Goal: Navigation & Orientation: Understand site structure

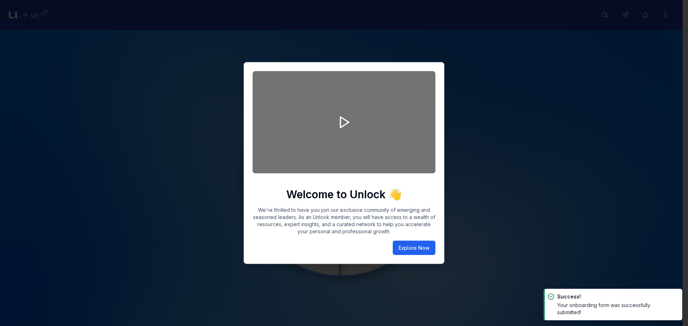
click at [404, 247] on button "Explore Now" at bounding box center [414, 248] width 43 height 14
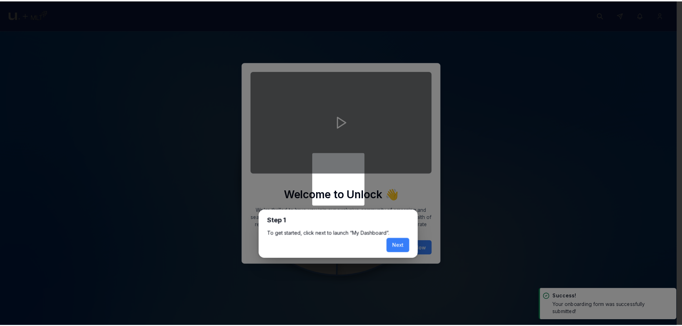
scroll to position [3, 0]
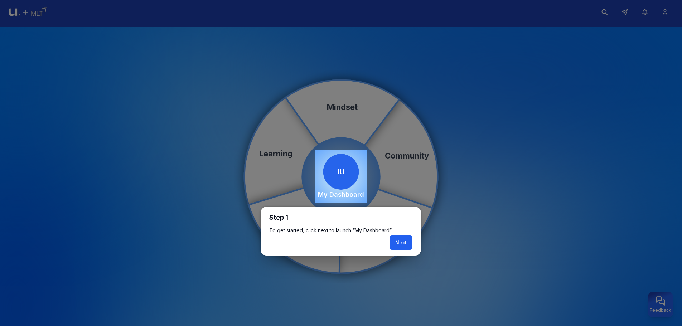
click at [400, 244] on button "Next" at bounding box center [401, 243] width 23 height 14
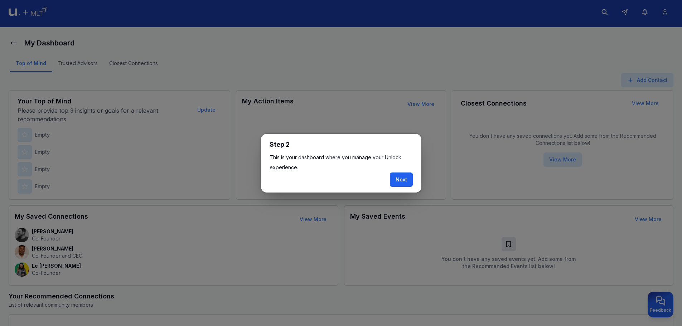
click at [408, 183] on button "Next" at bounding box center [401, 180] width 23 height 14
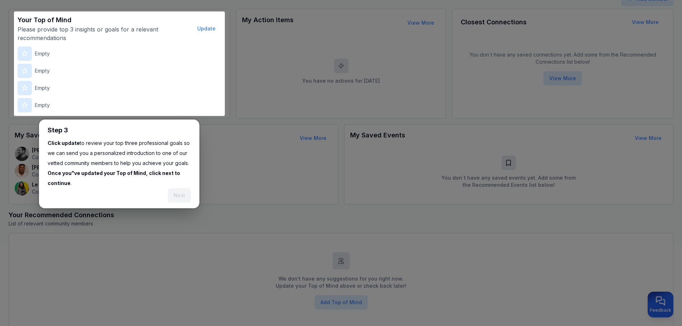
scroll to position [88, 0]
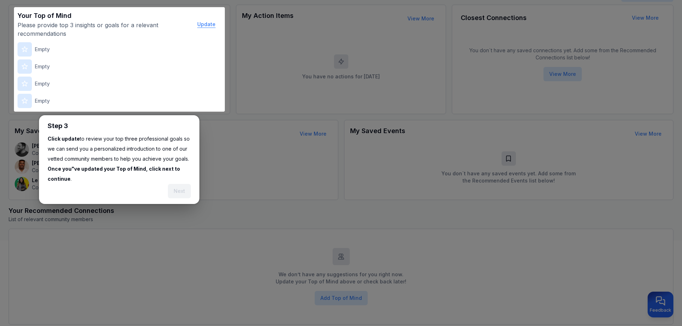
click at [212, 22] on button "Update" at bounding box center [207, 24] width 30 height 14
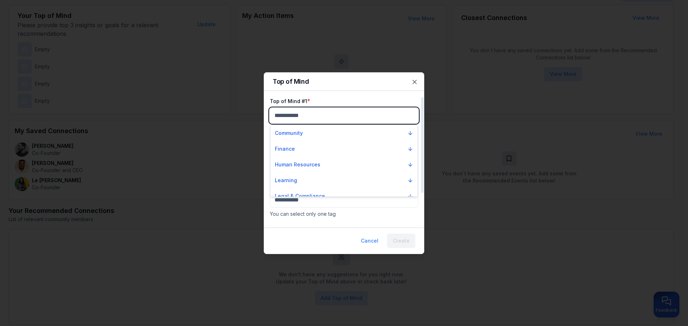
click at [291, 119] on body "My Dashboard Top of Mind Trusted Advisors Closest Connections Add Contact Your …" at bounding box center [341, 75] width 682 height 326
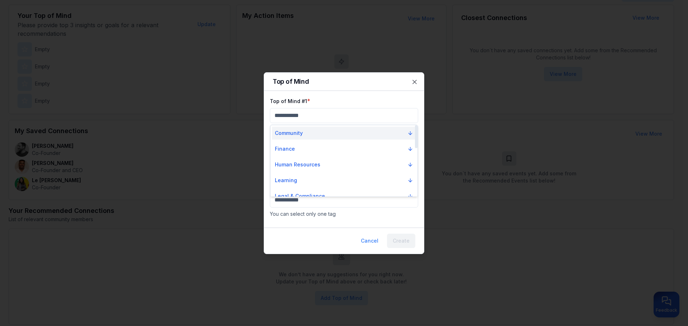
click at [313, 132] on button "Community" at bounding box center [344, 133] width 144 height 13
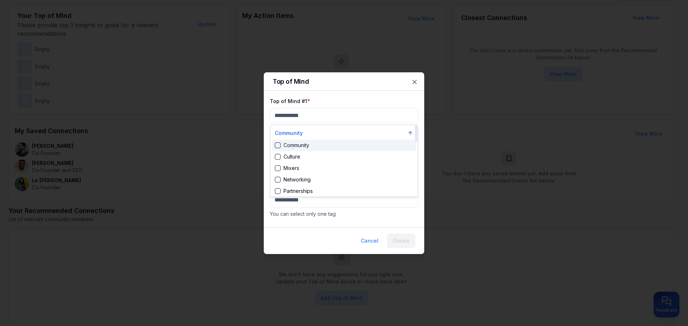
click at [326, 149] on div "Community" at bounding box center [344, 145] width 144 height 11
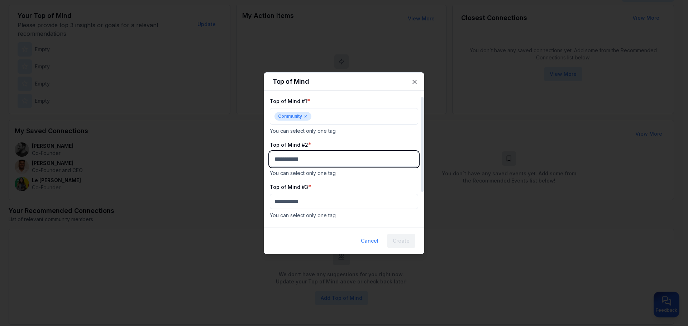
click at [324, 158] on body "My Dashboard Top of Mind Trusted Advisors Closest Connections Add Contact Your …" at bounding box center [341, 75] width 682 height 326
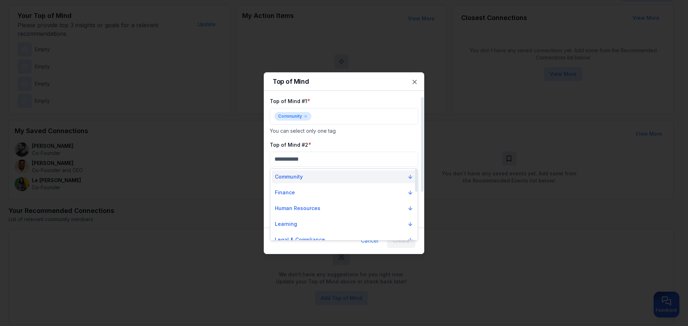
click at [322, 173] on button "Community" at bounding box center [344, 176] width 144 height 13
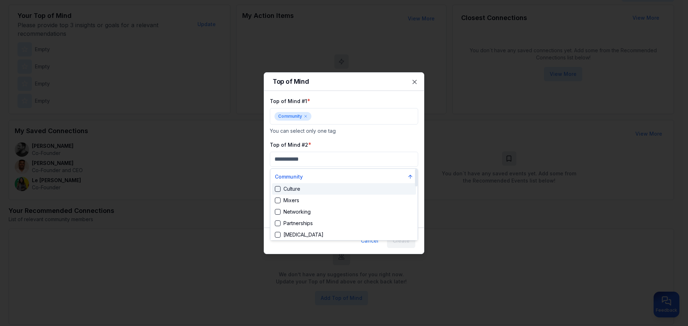
click at [327, 187] on div "Culture" at bounding box center [344, 188] width 144 height 11
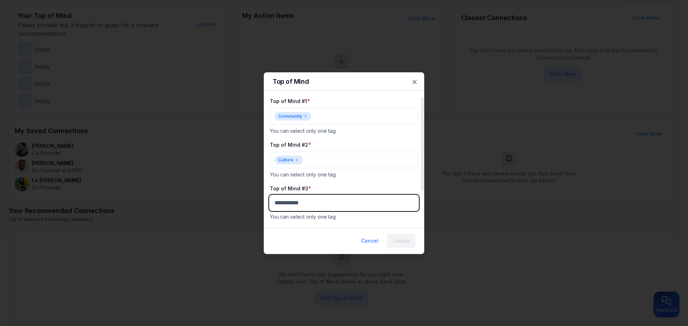
click at [323, 204] on body "My Dashboard Top of Mind Trusted Advisors Closest Connections Add Contact Your …" at bounding box center [341, 75] width 682 height 326
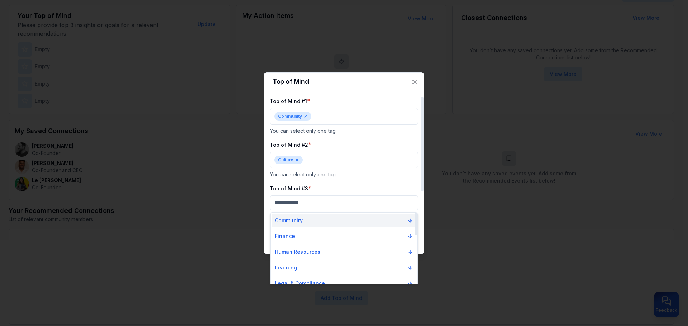
click at [327, 222] on button "Community" at bounding box center [344, 220] width 144 height 13
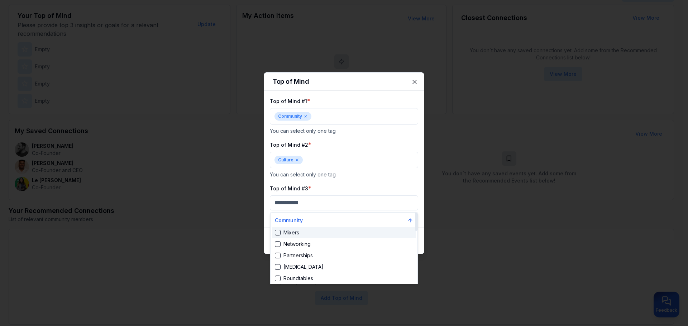
click at [327, 231] on div "Mixers" at bounding box center [344, 232] width 144 height 11
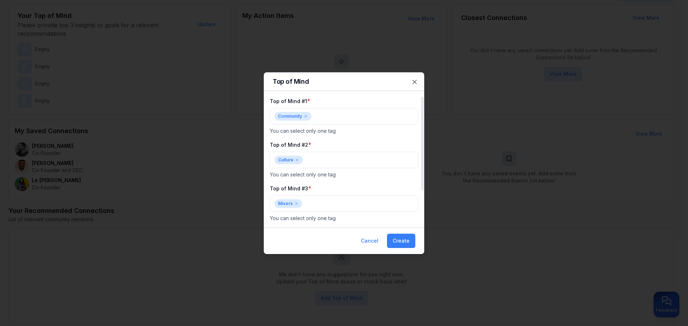
click at [377, 169] on div "Top of Mind #2 * Culture You can select only one tag" at bounding box center [344, 159] width 148 height 38
click at [399, 242] on button "Create" at bounding box center [401, 241] width 28 height 14
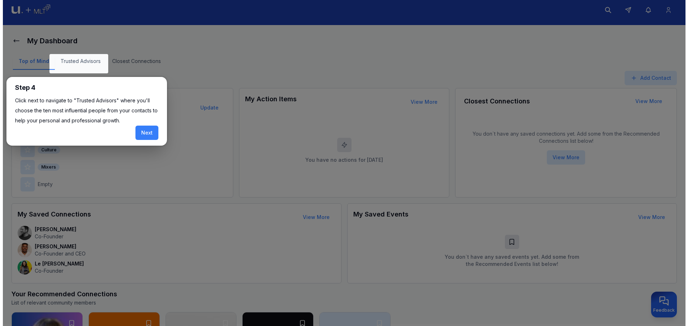
scroll to position [0, 0]
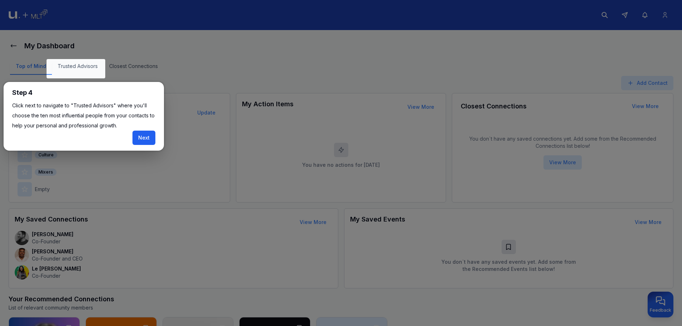
click at [149, 136] on button "Next" at bounding box center [144, 138] width 23 height 14
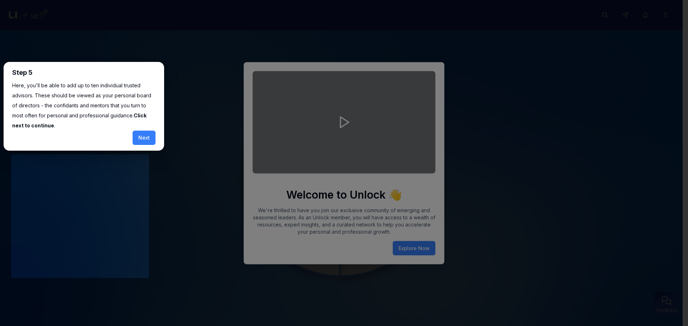
click at [149, 136] on div at bounding box center [341, 164] width 682 height 329
click at [440, 244] on div at bounding box center [341, 164] width 682 height 329
click at [423, 245] on div at bounding box center [341, 164] width 682 height 329
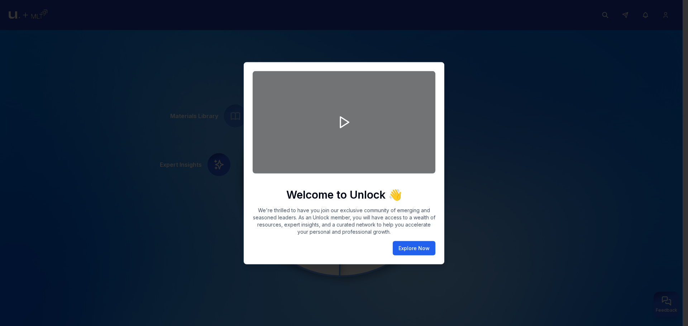
click at [409, 248] on button "Explore Now" at bounding box center [414, 248] width 43 height 14
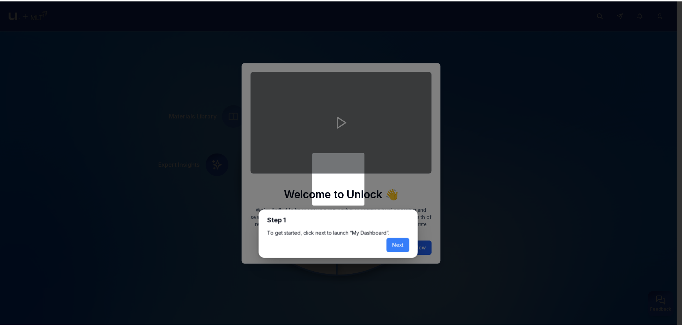
scroll to position [3, 0]
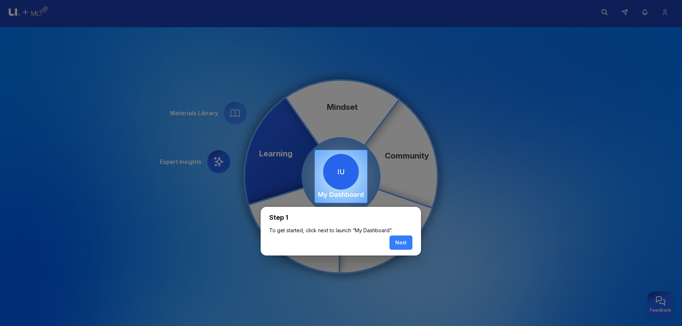
click at [410, 247] on button "Next" at bounding box center [401, 243] width 23 height 14
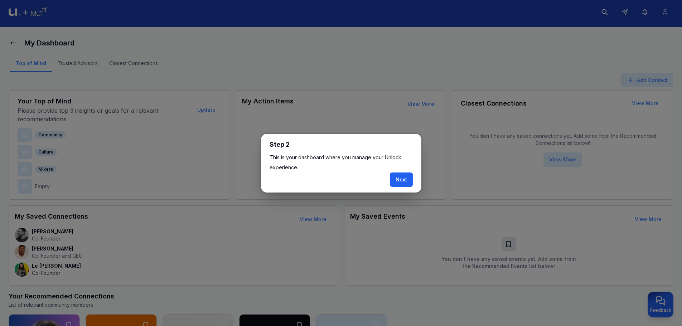
click at [406, 177] on button "Next" at bounding box center [401, 180] width 23 height 14
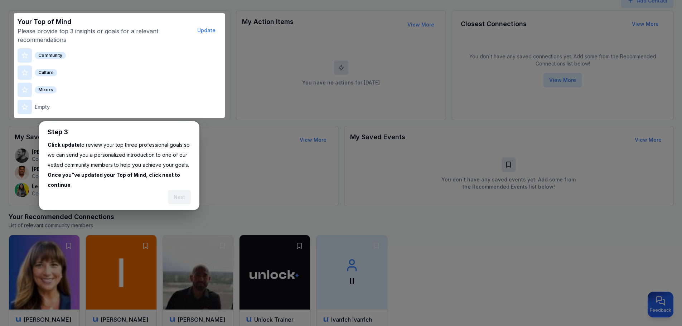
scroll to position [88, 0]
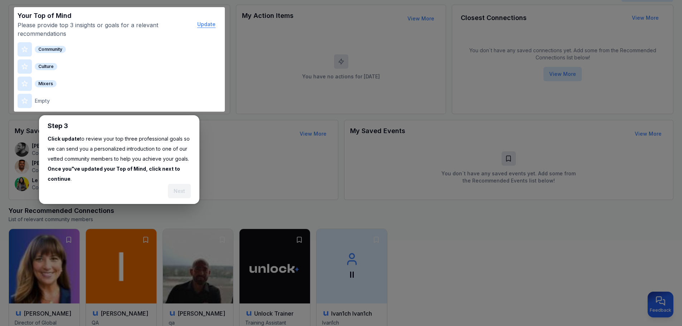
click at [212, 22] on button "Update" at bounding box center [207, 24] width 30 height 14
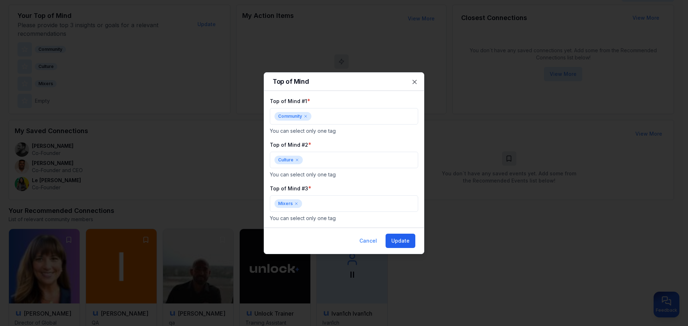
click at [392, 237] on button "Update" at bounding box center [400, 241] width 30 height 14
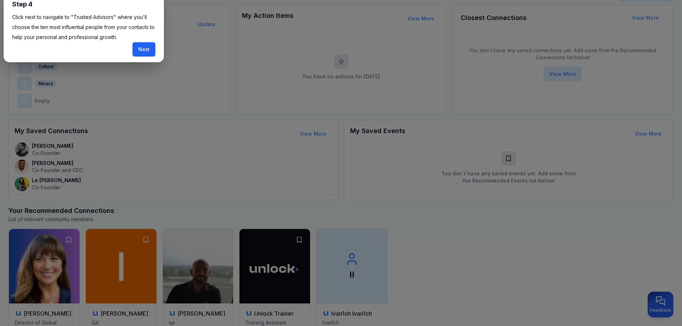
click at [151, 48] on button "Next" at bounding box center [144, 49] width 23 height 14
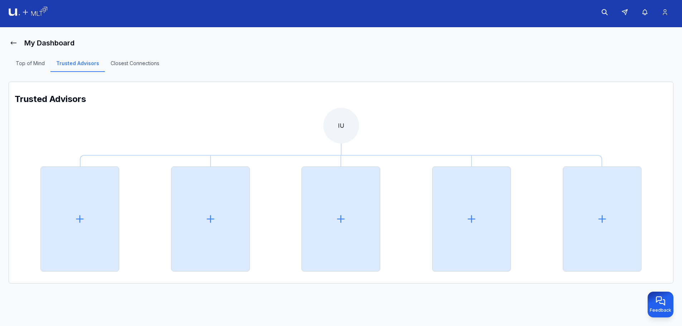
scroll to position [44, 0]
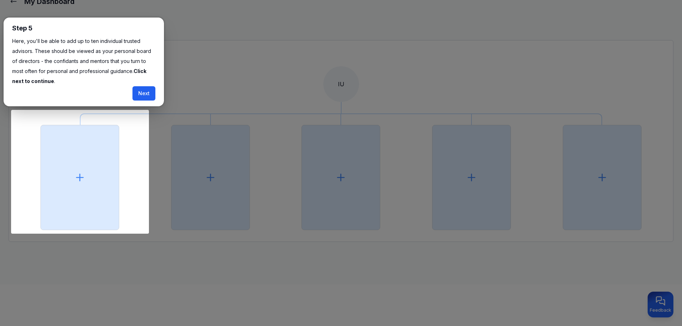
click at [148, 93] on button "Next" at bounding box center [144, 93] width 23 height 14
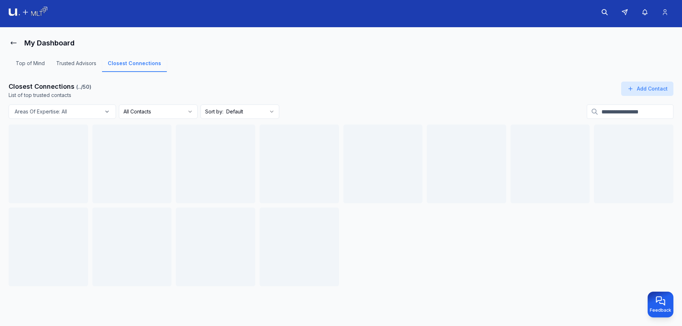
scroll to position [3, 0]
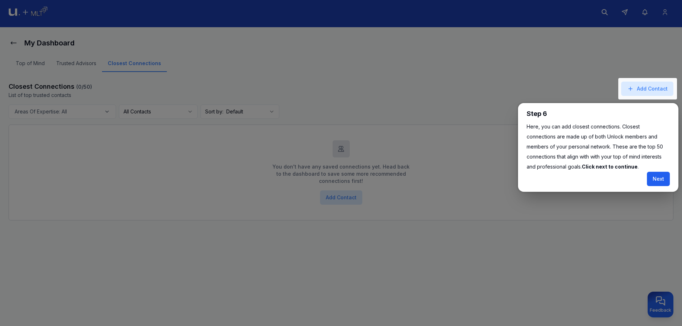
click at [654, 184] on button "Next" at bounding box center [658, 179] width 23 height 14
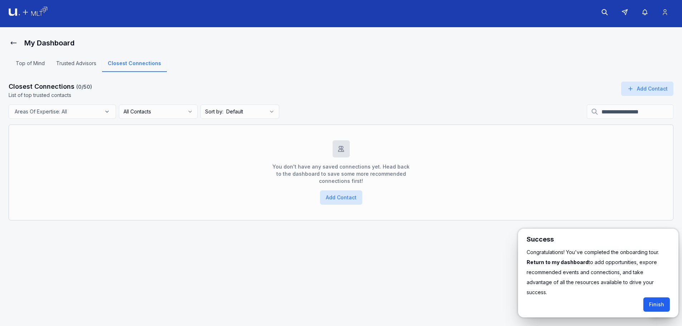
click at [670, 291] on div "Success Congratulations! You've completed the onboarding tour. Return to my das…" at bounding box center [598, 273] width 160 height 89
click at [665, 298] on button "Finish" at bounding box center [657, 305] width 27 height 14
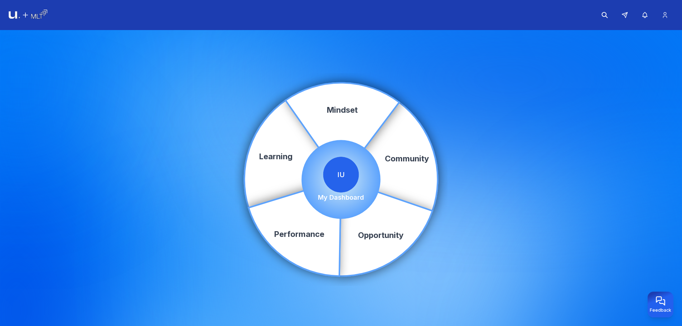
click at [37, 18] on img at bounding box center [28, 15] width 39 height 11
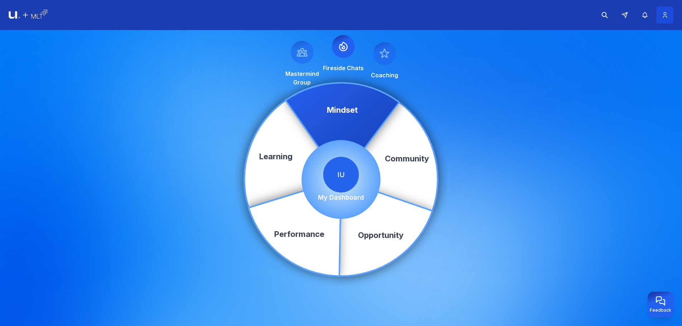
drag, startPoint x: 663, startPoint y: 11, endPoint x: 661, endPoint y: 18, distance: 7.3
click at [664, 11] on button at bounding box center [664, 14] width 17 height 17
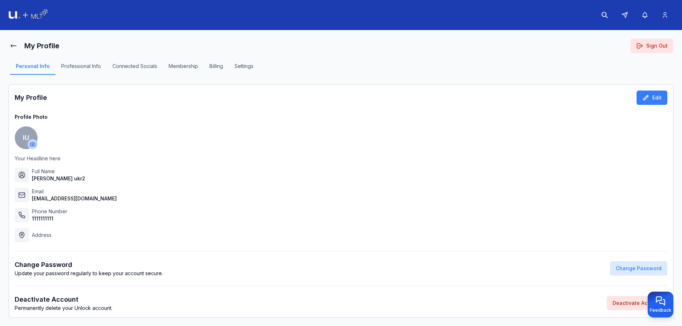
drag, startPoint x: 658, startPoint y: 46, endPoint x: 550, endPoint y: 5, distance: 114.9
click at [655, 44] on button "Sign Out" at bounding box center [652, 46] width 43 height 14
